Goal: Transaction & Acquisition: Complete application form

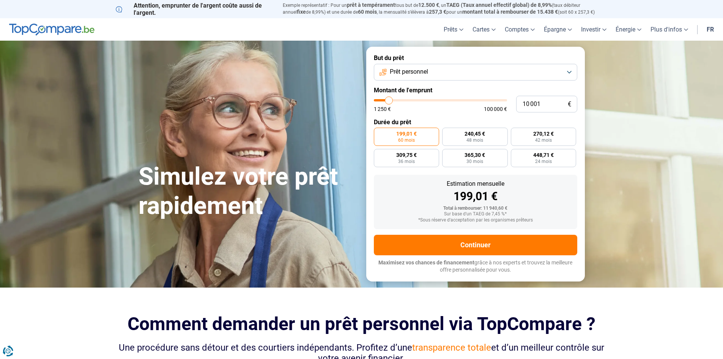
type input "11 250"
type input "11250"
type input "13 250"
type input "13250"
type input "15 750"
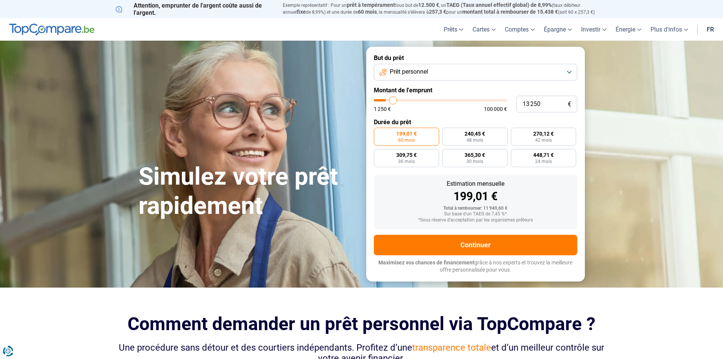
type input "15750"
type input "19 000"
type input "19000"
type input "22 000"
type input "22000"
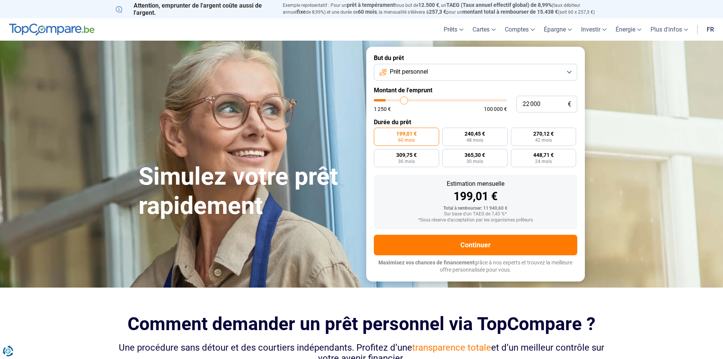
type input "30 500"
type input "30500"
type input "37 750"
type input "37750"
type input "47 500"
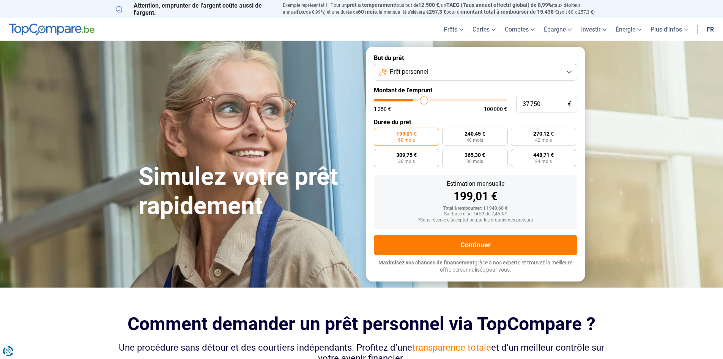
type input "47500"
type input "58 000"
type input "58000"
type input "65 250"
type input "65250"
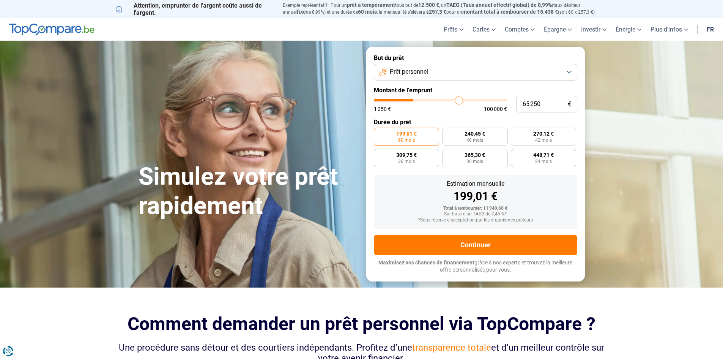
type input "70 750"
type input "70750"
type input "75 250"
type input "75250"
type input "79 750"
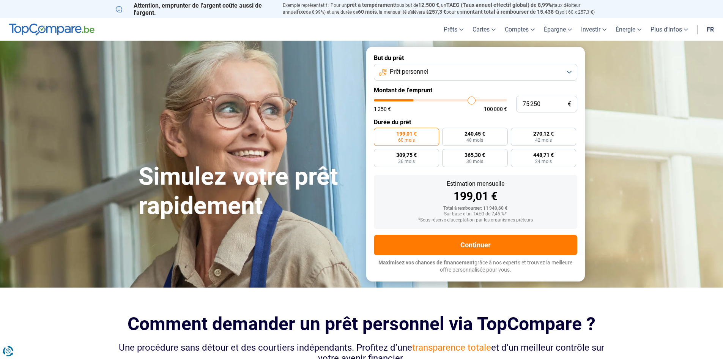
type input "79750"
type input "83 000"
type input "83000"
type input "85 250"
type input "85250"
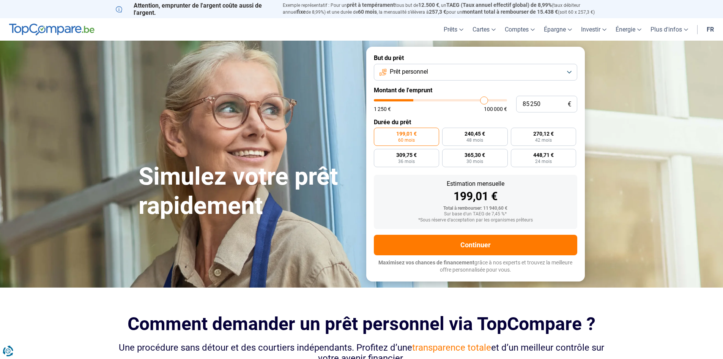
type input "87 000"
type input "87000"
type input "88 250"
type input "88250"
type input "89 000"
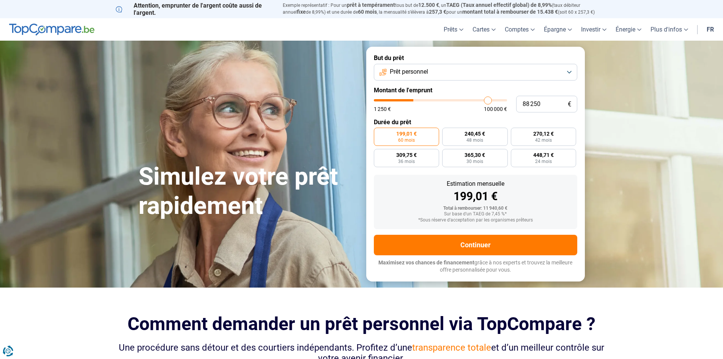
type input "89000"
type input "89 500"
type input "89500"
type input "89 750"
type input "89750"
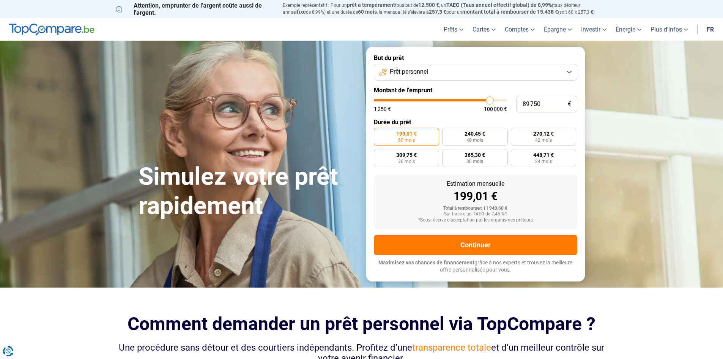
type input "90 000"
type input "90000"
type input "90 500"
type input "90500"
type input "91 000"
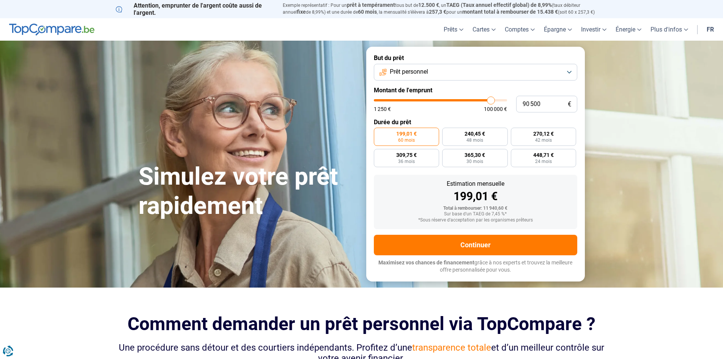
type input "91000"
type input "91 250"
type input "91250"
type input "91 750"
type input "91750"
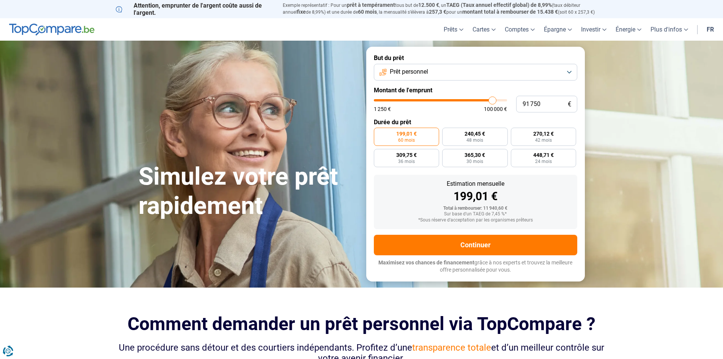
type input "92 750"
type input "92750"
type input "94 000"
type input "94000"
type input "95 000"
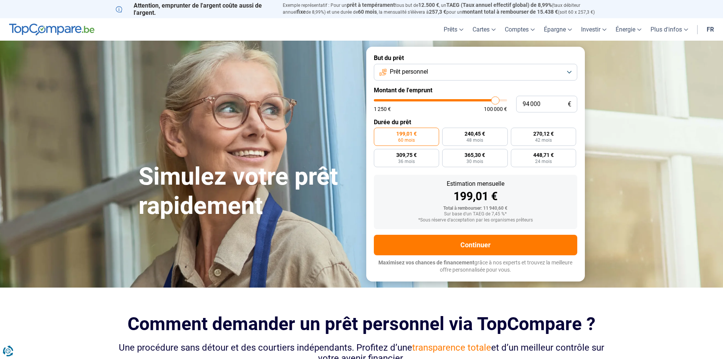
type input "95000"
type input "96 250"
type input "96250"
type input "97 000"
type input "97000"
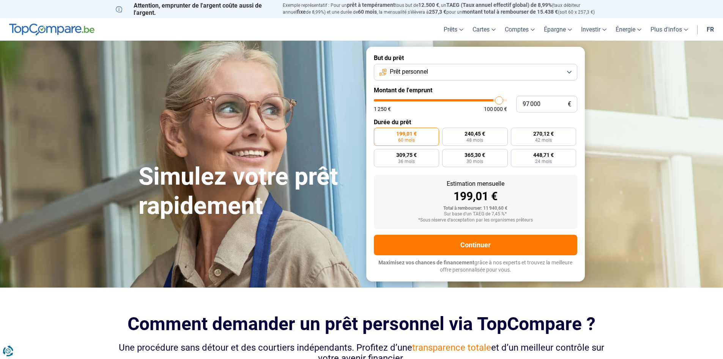
type input "99 000"
type input "99000"
type input "100 000"
type input "100000"
type input "99 250"
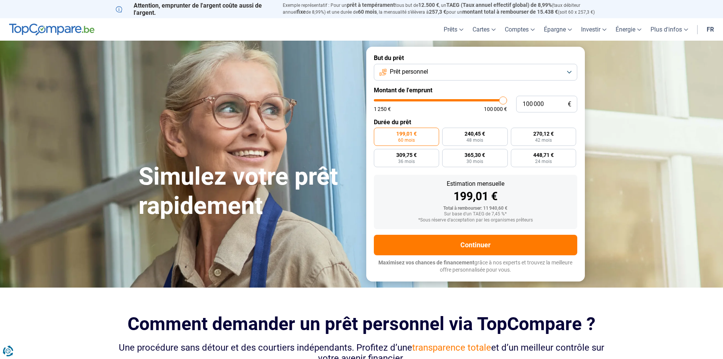
type input "99250"
type input "89 000"
type input "89000"
type input "69 250"
type input "69250"
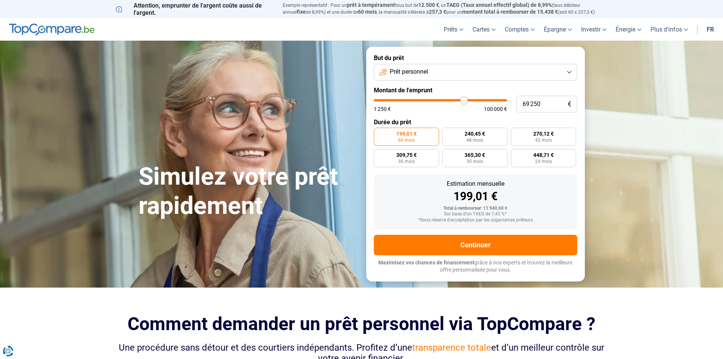
type input "46 500"
type input "46500"
type input "22 000"
type input "22000"
type input "1 250"
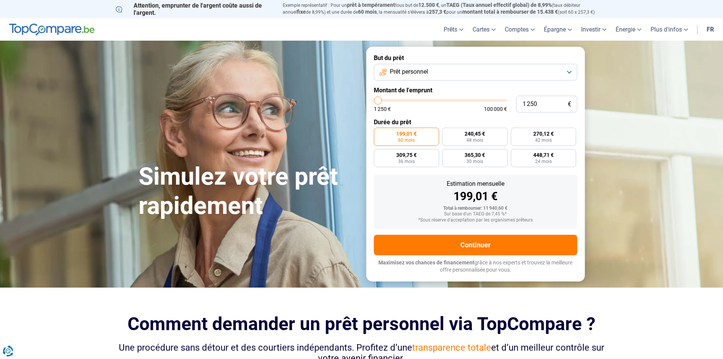
drag, startPoint x: 387, startPoint y: 100, endPoint x: 245, endPoint y: 103, distance: 142.0
type input "1250"
click at [374, 101] on input "range" at bounding box center [440, 100] width 133 height 2
radio input "true"
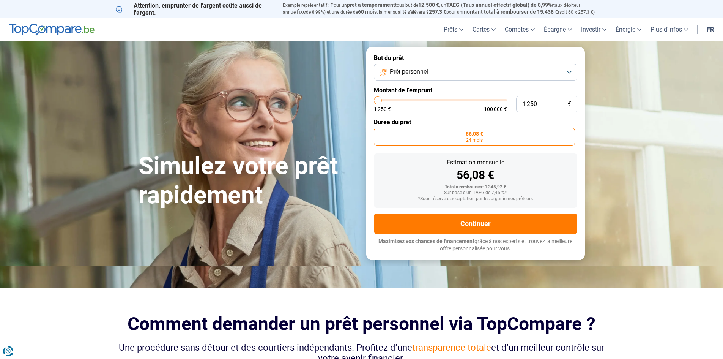
click at [502, 68] on button "Prêt personnel" at bounding box center [475, 72] width 203 height 17
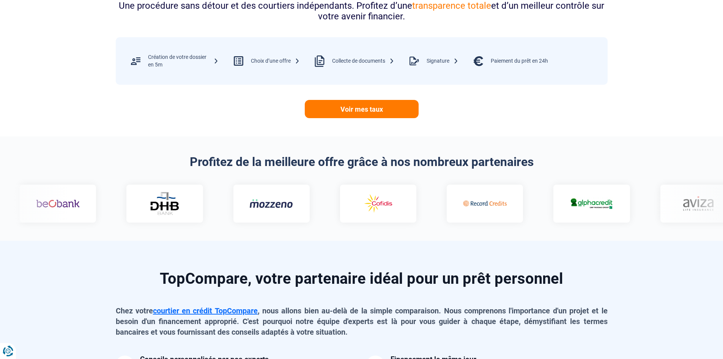
scroll to position [266, 0]
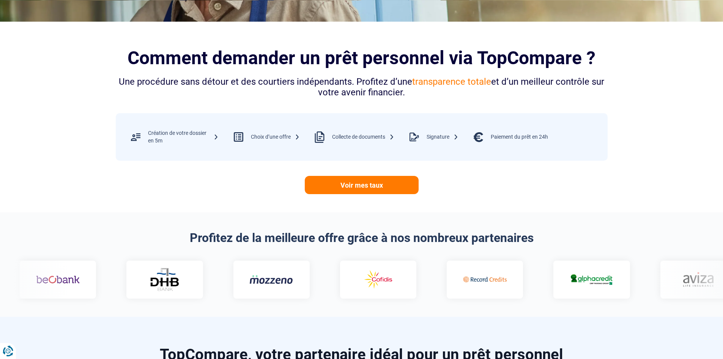
click at [219, 136] on div "Création de votre dossier en 5m Choix d’une offre Collecte de documents Signatu…" at bounding box center [361, 136] width 477 height 25
click at [215, 136] on div "Création de votre dossier en 5m" at bounding box center [183, 136] width 71 height 15
drag, startPoint x: 181, startPoint y: 134, endPoint x: 153, endPoint y: 144, distance: 29.9
click at [180, 134] on div "Création de votre dossier en 5m" at bounding box center [183, 136] width 71 height 15
click at [132, 137] on div at bounding box center [135, 136] width 25 height 25
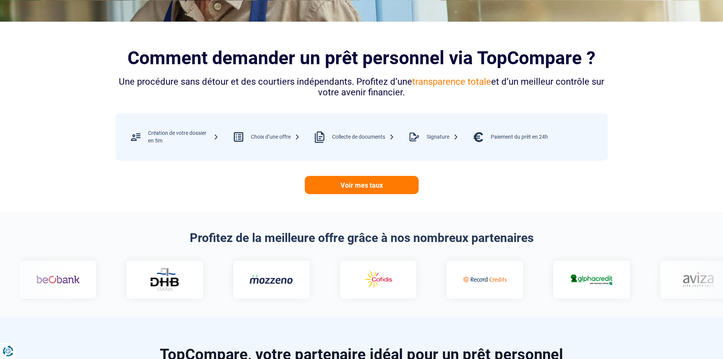
drag, startPoint x: 406, startPoint y: 277, endPoint x: 446, endPoint y: 278, distance: 40.6
drag, startPoint x: 221, startPoint y: 219, endPoint x: 387, endPoint y: 234, distance: 167.3
click at [387, 234] on section "Profitez de la meilleure offre grâce à nos nombreux partenaires" at bounding box center [361, 264] width 723 height 104
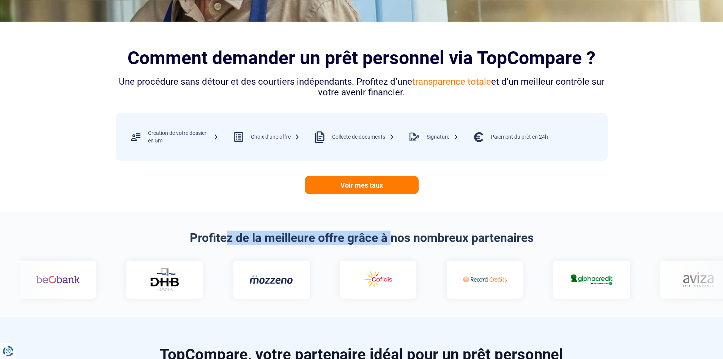
click at [388, 234] on h2 "Profitez de la meilleure offre grâce à nos nombreux partenaires" at bounding box center [362, 237] width 492 height 14
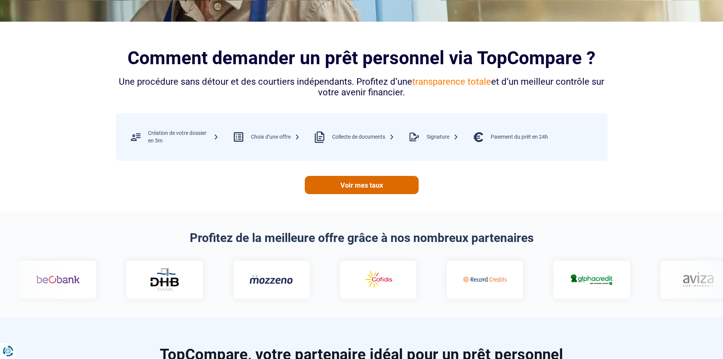
click at [391, 187] on link "Voir mes taux" at bounding box center [362, 185] width 114 height 18
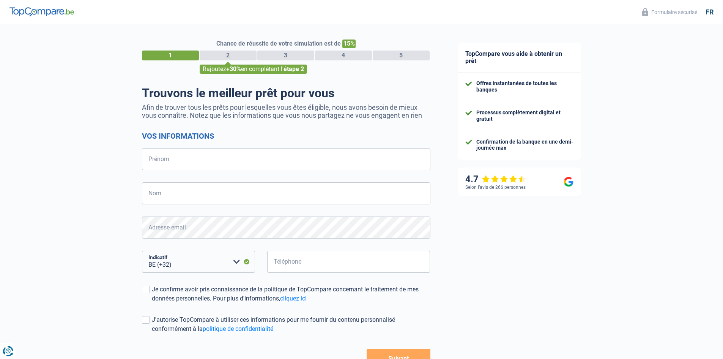
select select "32"
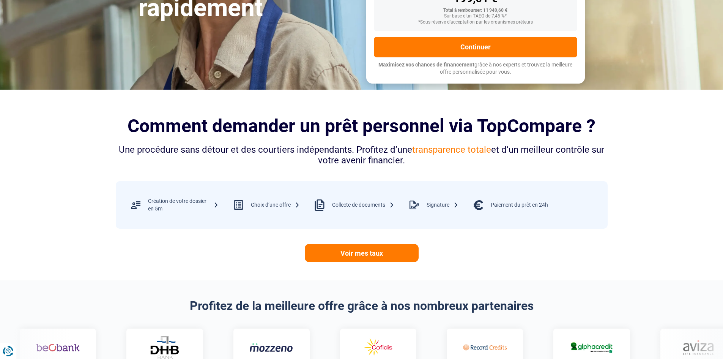
scroll to position [190, 0]
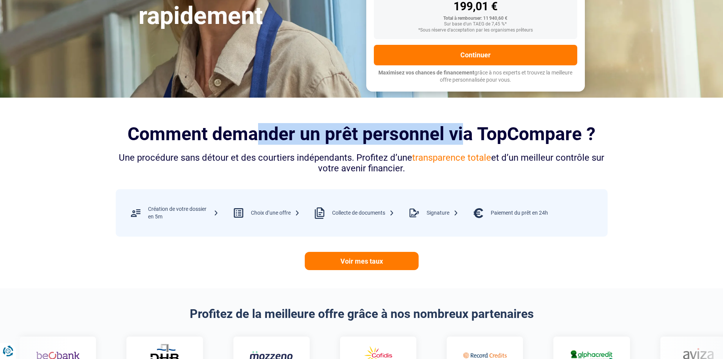
drag, startPoint x: 249, startPoint y: 140, endPoint x: 468, endPoint y: 140, distance: 219.0
click at [463, 140] on h2 "Comment demander un prêt personnel via TopCompare ?" at bounding box center [362, 133] width 492 height 21
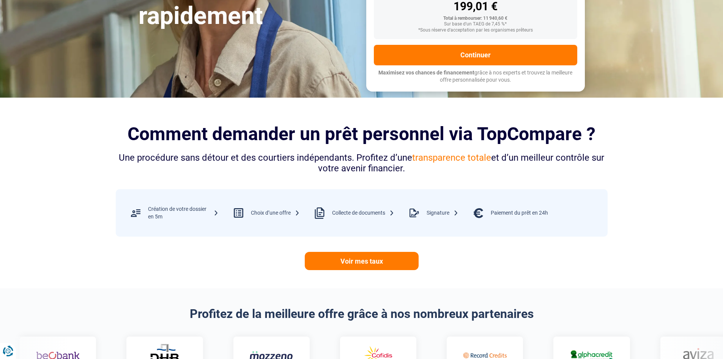
drag, startPoint x: 468, startPoint y: 140, endPoint x: 326, endPoint y: 159, distance: 142.8
click at [468, 140] on h2 "Comment demander un prêt personnel via TopCompare ?" at bounding box center [362, 133] width 492 height 21
drag, startPoint x: 220, startPoint y: 159, endPoint x: 290, endPoint y: 159, distance: 70.6
click at [290, 159] on div "Une procédure sans détour et des courtiers indépendants. Profitez d’une transpa…" at bounding box center [362, 163] width 492 height 22
drag, startPoint x: 292, startPoint y: 160, endPoint x: 298, endPoint y: 162, distance: 6.0
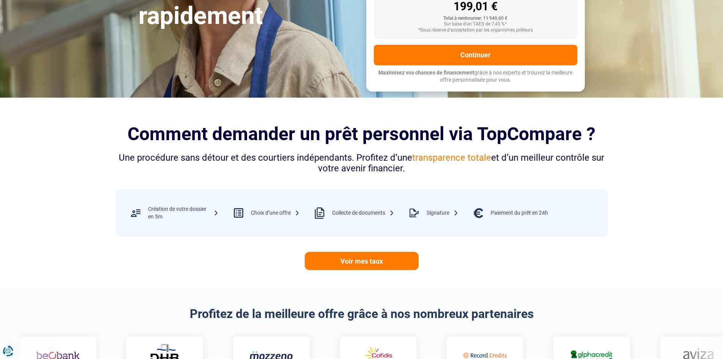
click at [294, 161] on div "Une procédure sans détour et des courtiers indépendants. Profitez d’une transpa…" at bounding box center [362, 163] width 492 height 22
drag, startPoint x: 332, startPoint y: 171, endPoint x: 364, endPoint y: 172, distance: 32.3
click at [364, 171] on div "Une procédure sans détour et des courtiers indépendants. Profitez d’une transpa…" at bounding box center [362, 163] width 492 height 22
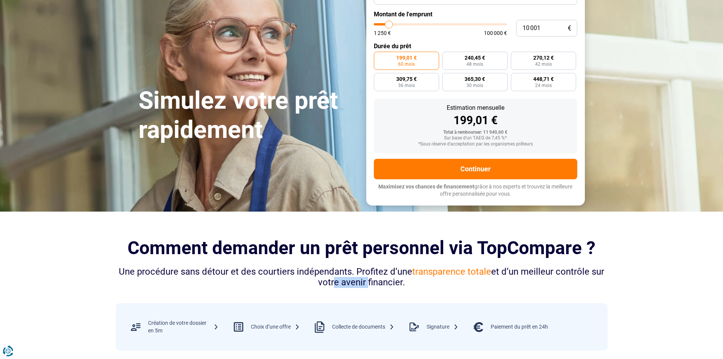
scroll to position [0, 0]
